Goal: Task Accomplishment & Management: Use online tool/utility

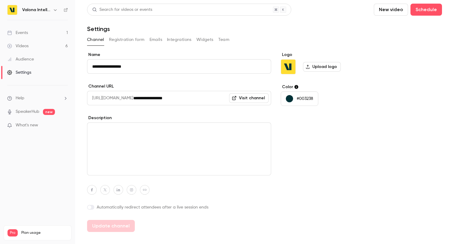
click at [35, 35] on link "Events 1" at bounding box center [37, 32] width 75 height 13
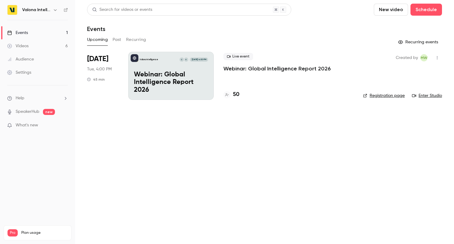
click at [166, 70] on div "Valona Intelligence K C [DATE] 4:00 PM Webinar: Global Intelligence Report 2026" at bounding box center [171, 76] width 86 height 48
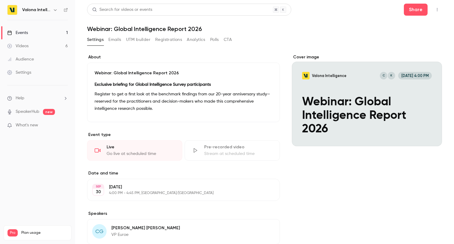
click at [215, 38] on button "Polls" at bounding box center [214, 40] width 9 height 10
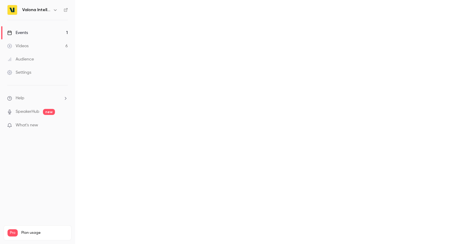
click at [229, 38] on main "Search for videos or events Share Webinar: Global Intelligence Report 2026 Sett…" at bounding box center [264, 122] width 379 height 244
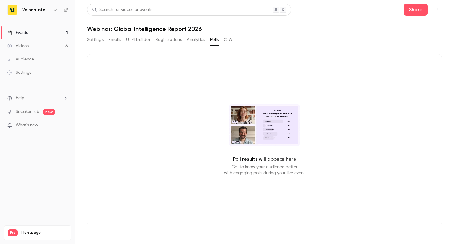
click at [193, 39] on button "Analytics" at bounding box center [196, 40] width 19 height 10
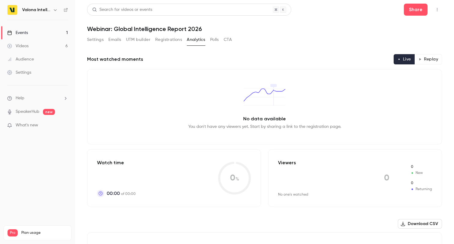
click at [170, 39] on button "Registrations" at bounding box center [168, 40] width 27 height 10
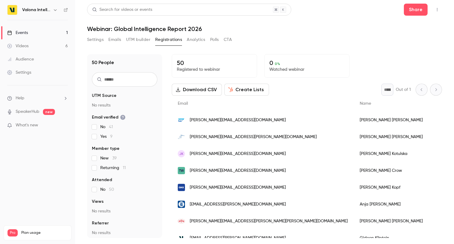
click at [145, 39] on button "UTM builder" at bounding box center [138, 40] width 24 height 10
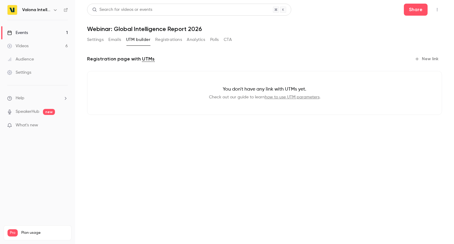
click at [119, 40] on button "Emails" at bounding box center [114, 40] width 13 height 10
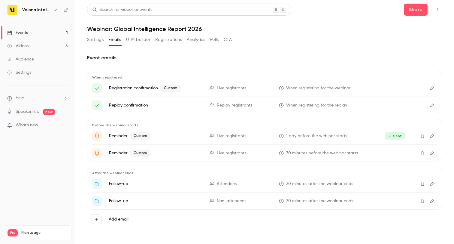
click at [96, 41] on button "Settings" at bounding box center [95, 40] width 17 height 10
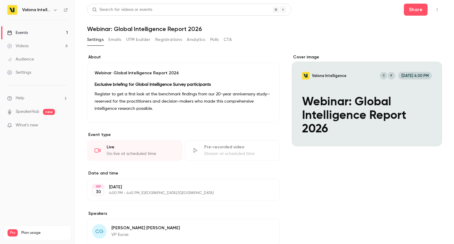
click at [230, 41] on button "CTA" at bounding box center [228, 40] width 8 height 10
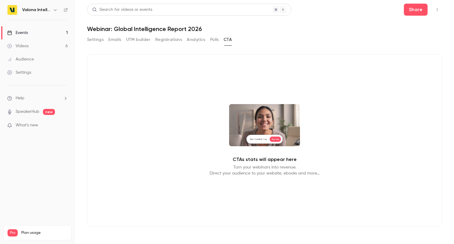
click at [214, 42] on button "Polls" at bounding box center [214, 40] width 9 height 10
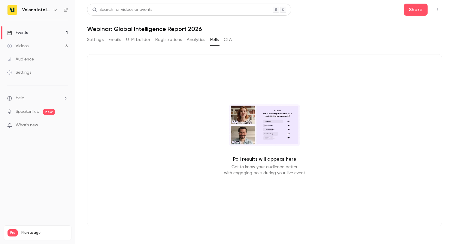
click at [202, 41] on button "Analytics" at bounding box center [196, 40] width 19 height 10
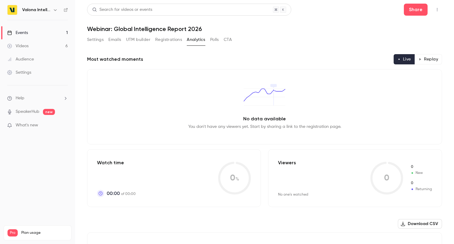
click at [171, 39] on button "Registrations" at bounding box center [168, 40] width 27 height 10
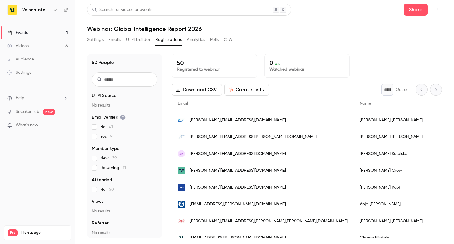
click at [94, 41] on button "Settings" at bounding box center [95, 40] width 17 height 10
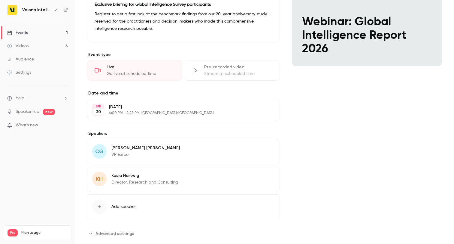
scroll to position [92, 0]
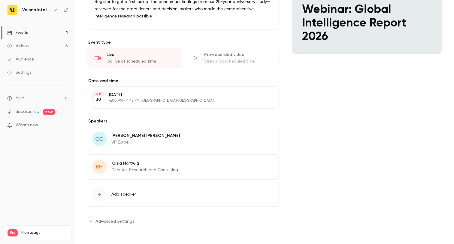
click at [109, 221] on span "Advanced settings" at bounding box center [115, 221] width 39 height 6
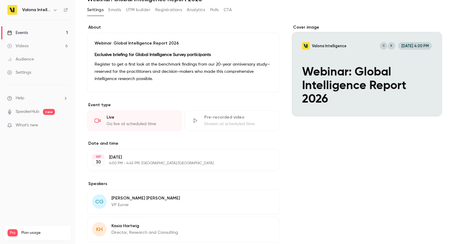
scroll to position [0, 0]
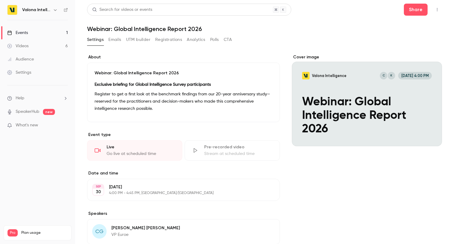
click at [40, 33] on link "Events 1" at bounding box center [37, 32] width 75 height 13
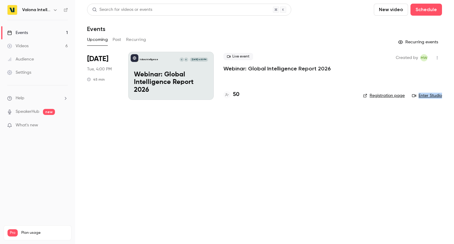
click at [440, 56] on button "button" at bounding box center [438, 58] width 10 height 10
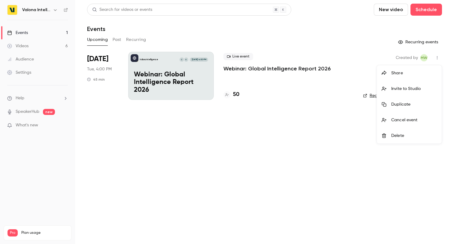
click at [418, 85] on li "Invite to Studio" at bounding box center [409, 89] width 65 height 16
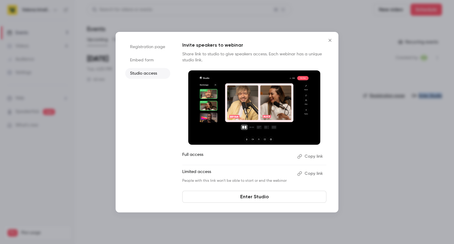
click at [311, 174] on button "Copy link" at bounding box center [311, 174] width 32 height 10
click at [329, 39] on icon "Close" at bounding box center [330, 40] width 7 height 5
